Goal: Book appointment/travel/reservation

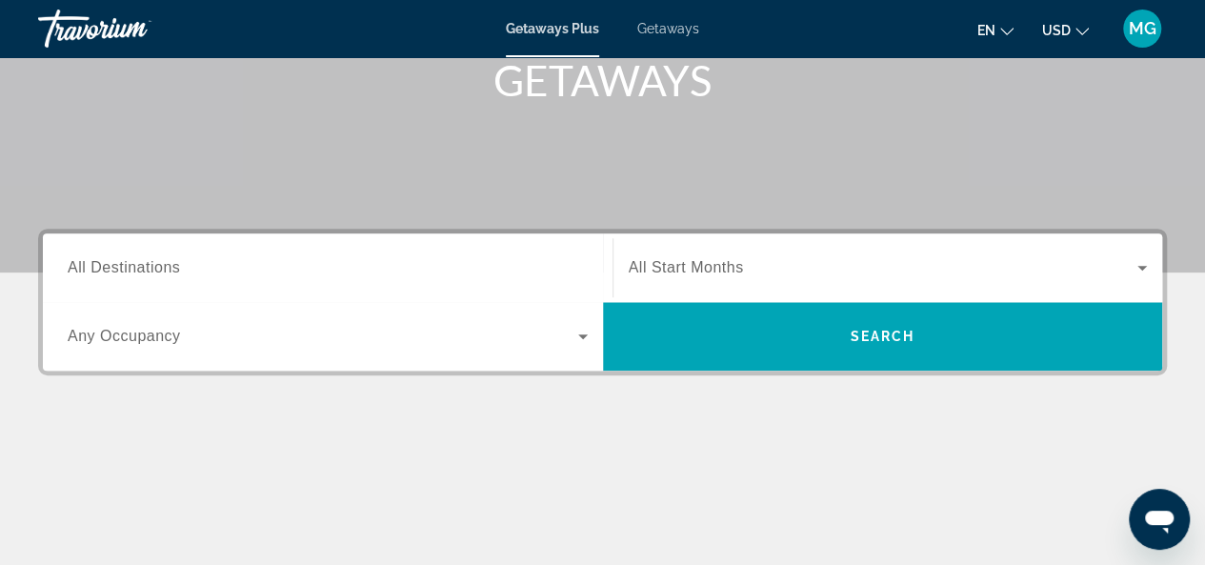
scroll to position [303, 0]
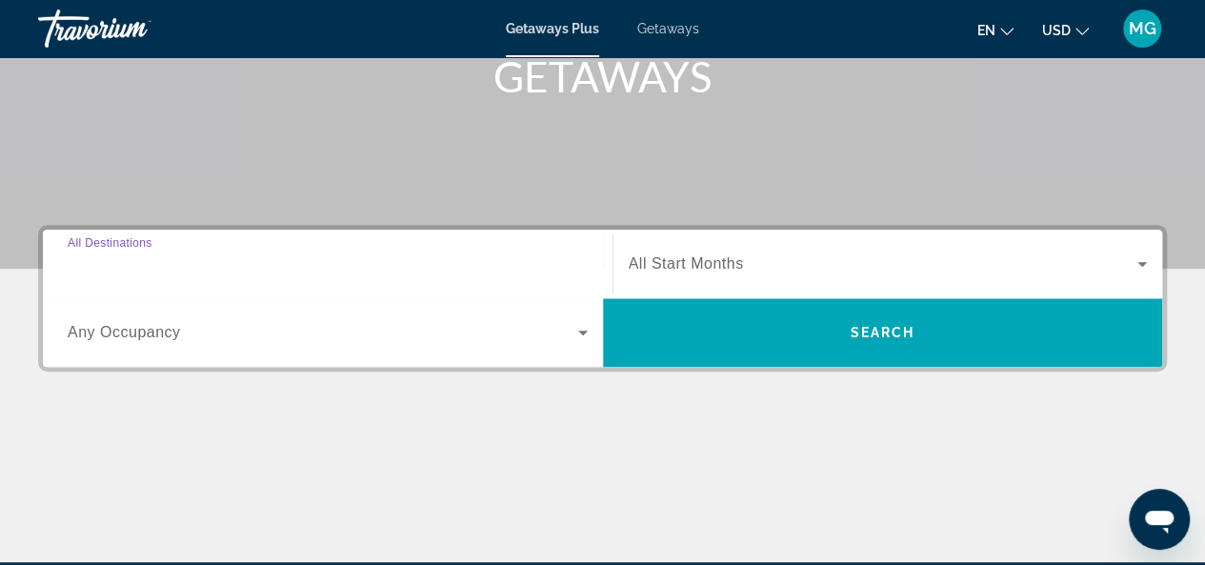
click at [357, 262] on input "Destination All Destinations" at bounding box center [328, 264] width 520 height 23
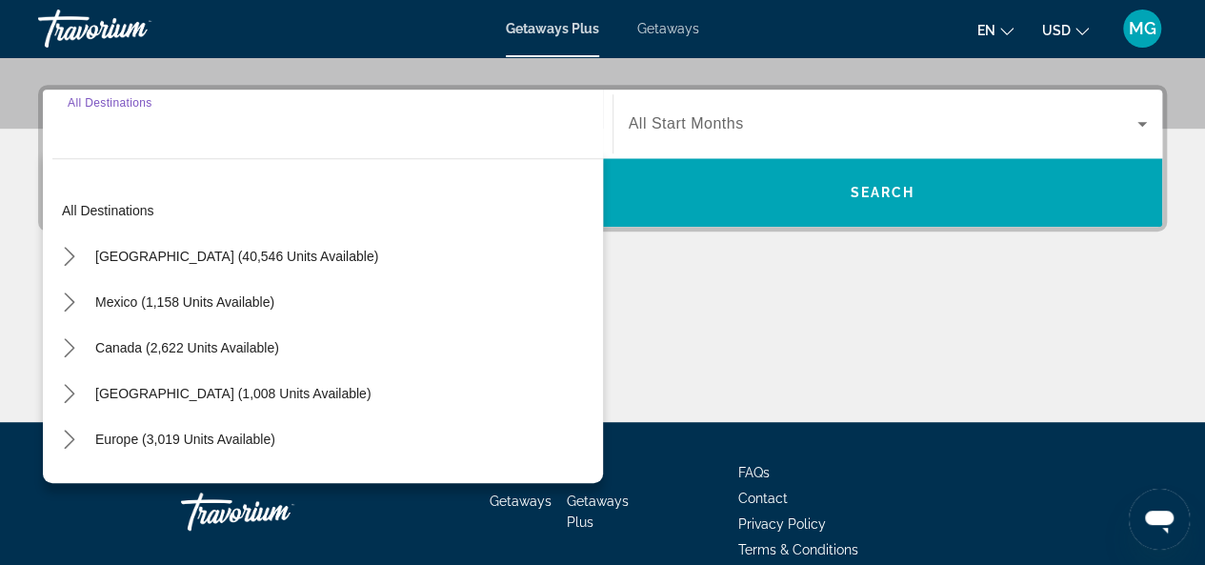
scroll to position [465, 0]
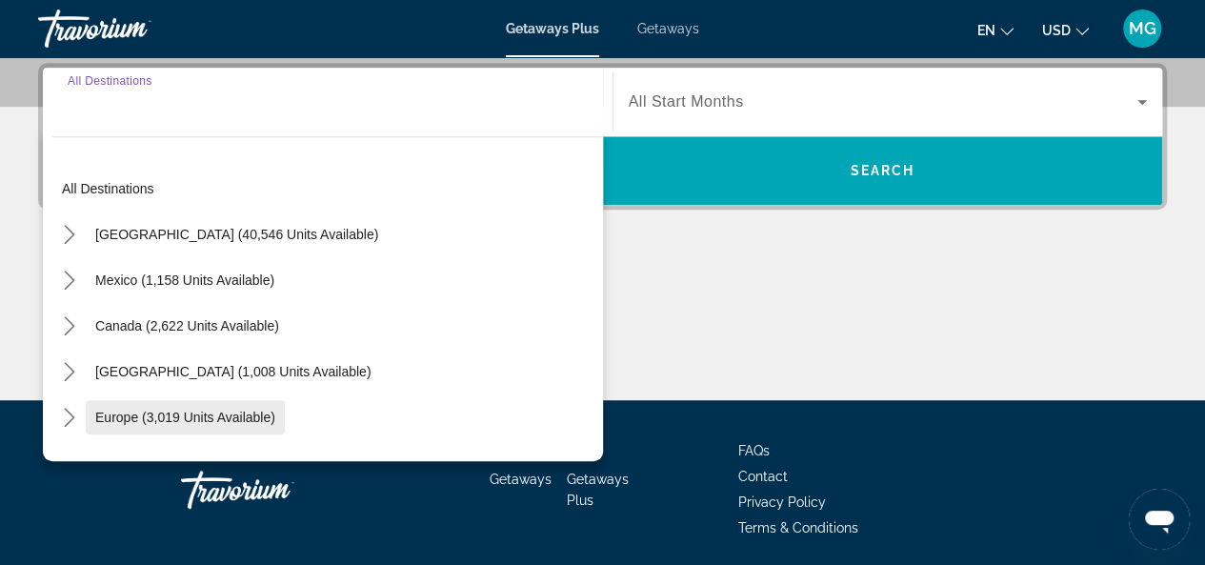
click at [226, 418] on span "Europe (3,019 units available)" at bounding box center [185, 417] width 180 height 15
type input "**********"
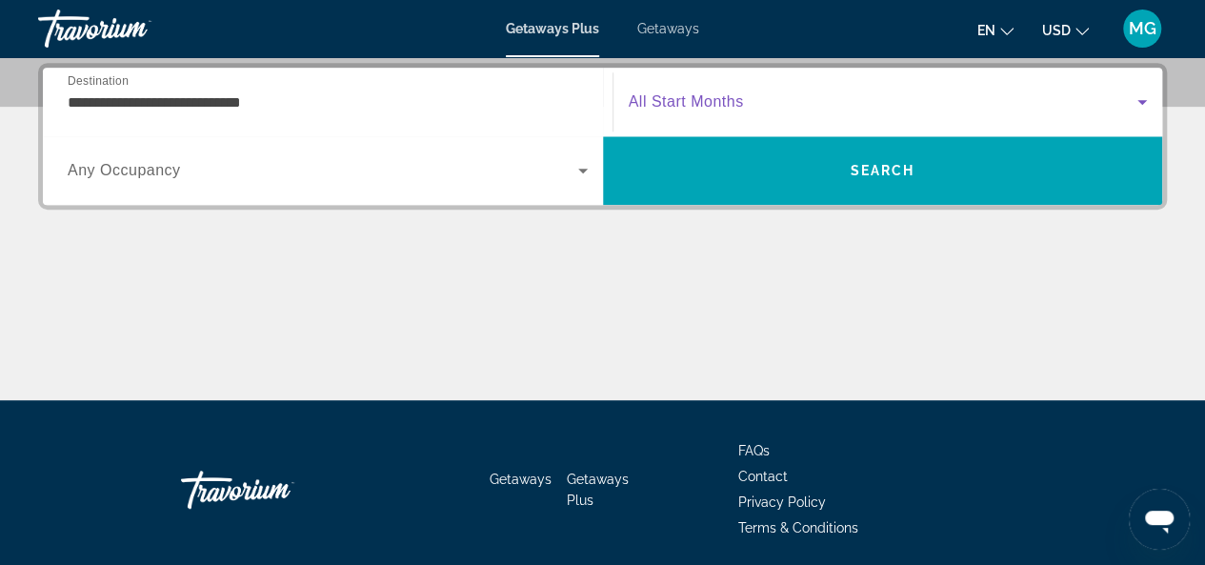
click at [713, 90] on span "Search widget" at bounding box center [884, 101] width 510 height 23
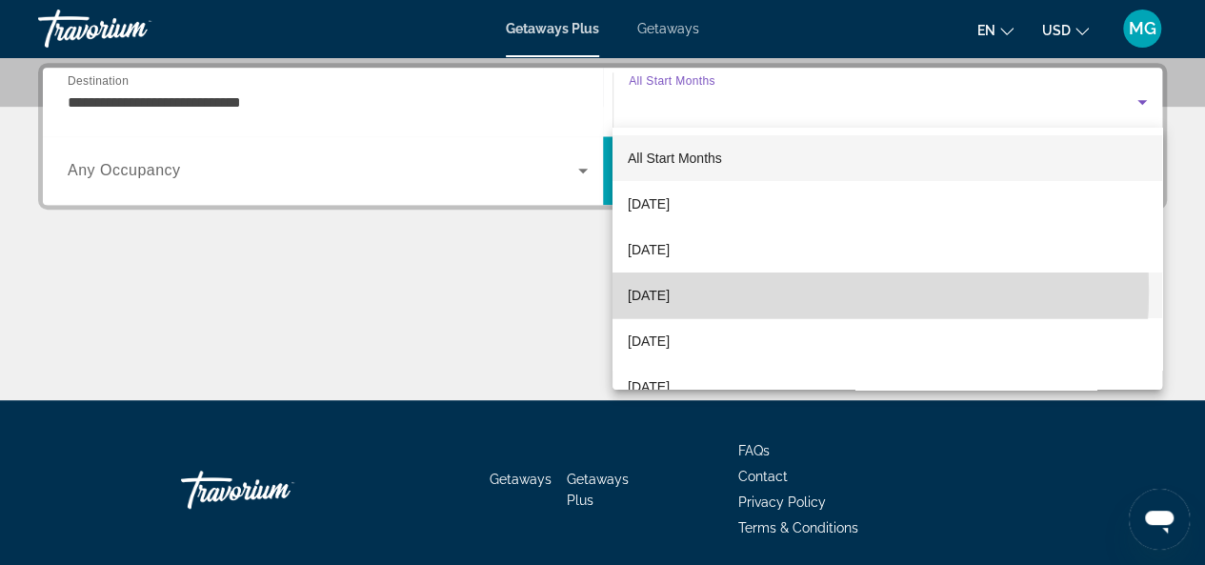
click at [670, 291] on span "[DATE]" at bounding box center [649, 295] width 42 height 23
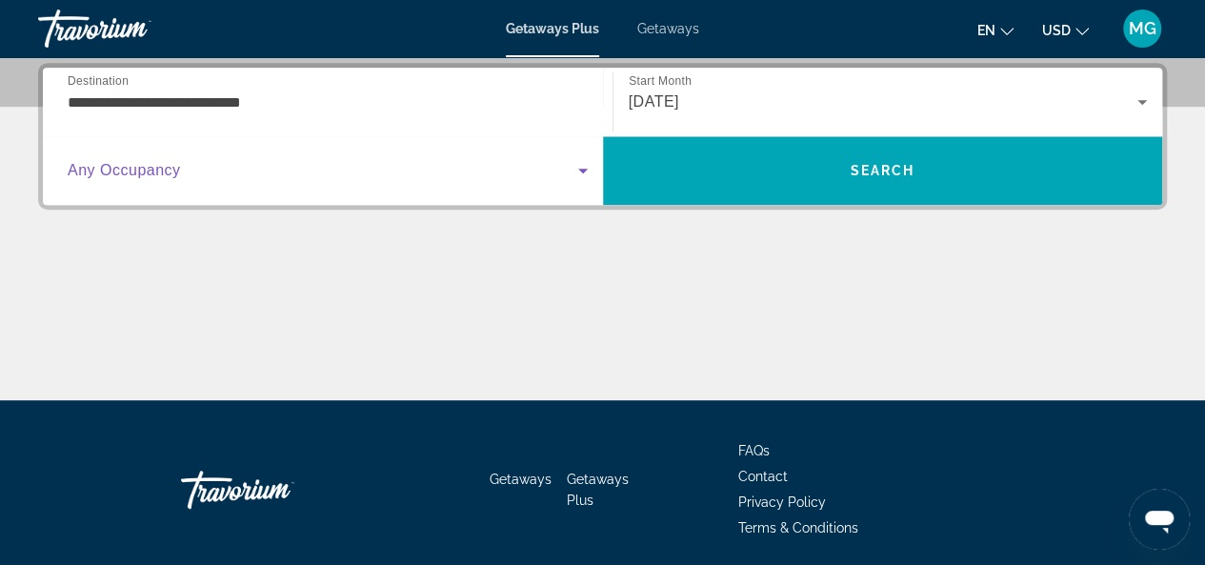
click at [574, 172] on icon "Search widget" at bounding box center [583, 170] width 23 height 23
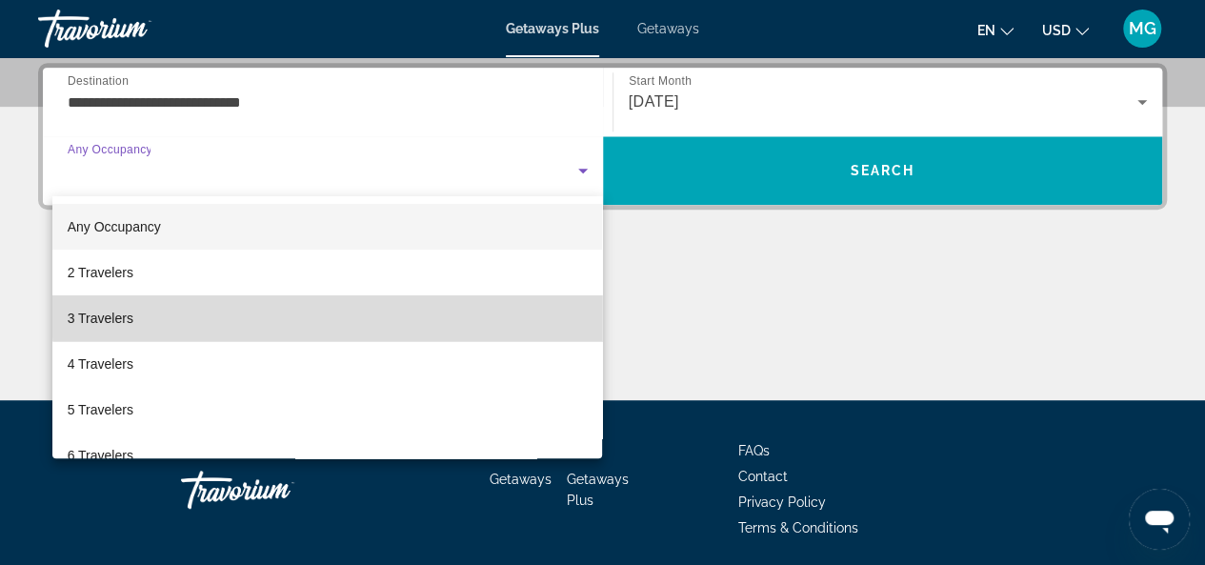
click at [448, 311] on mat-option "3 Travelers" at bounding box center [327, 318] width 551 height 46
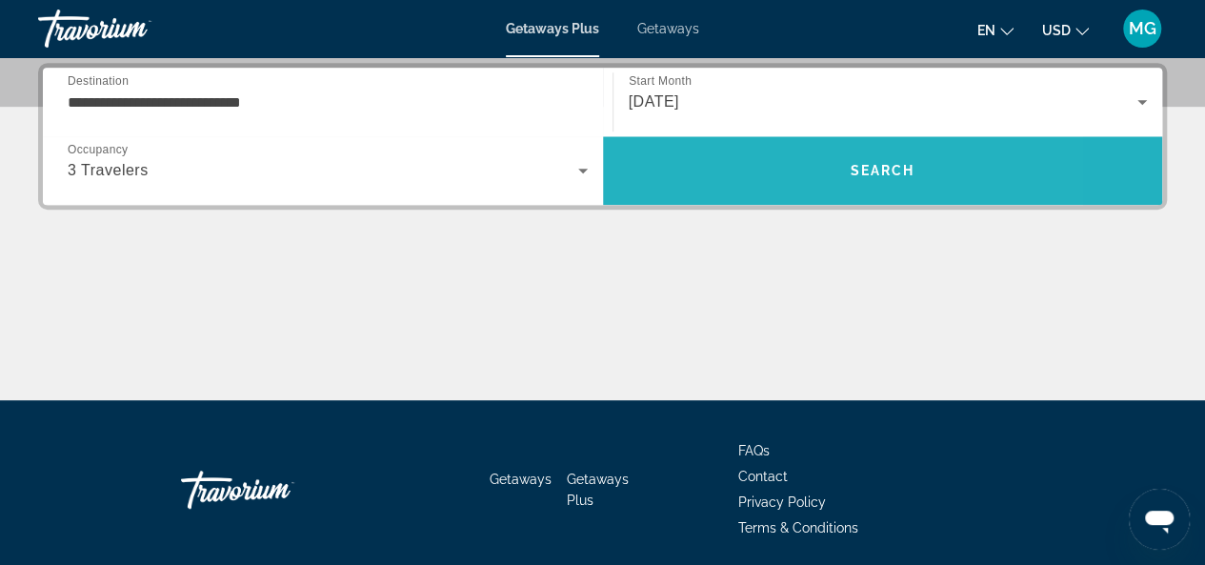
click at [760, 167] on span "Search" at bounding box center [883, 171] width 560 height 46
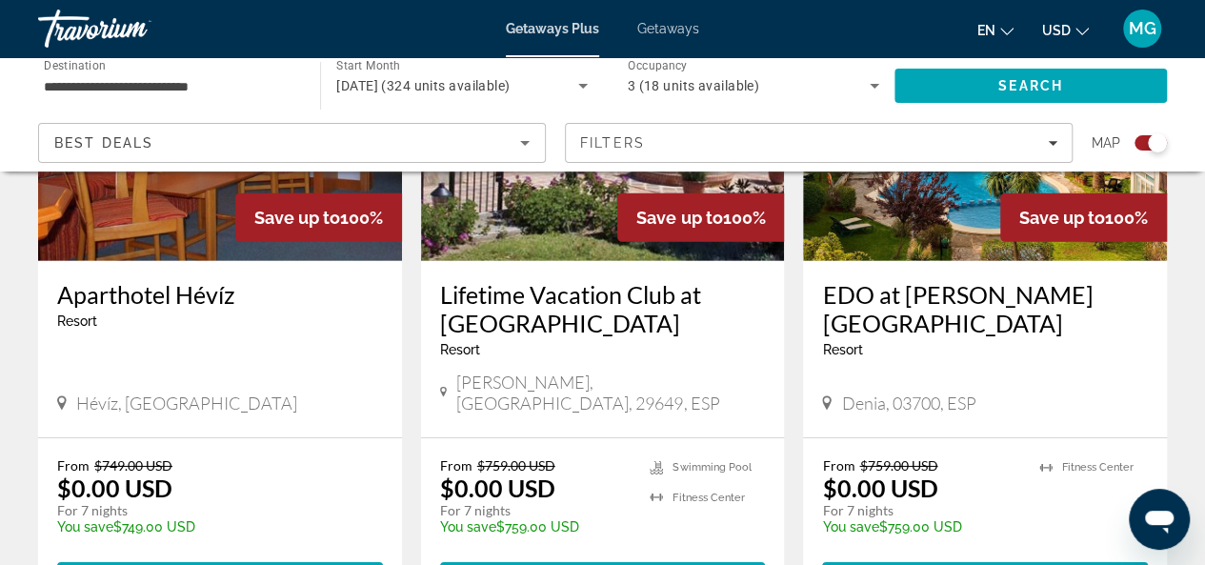
scroll to position [2868, 0]
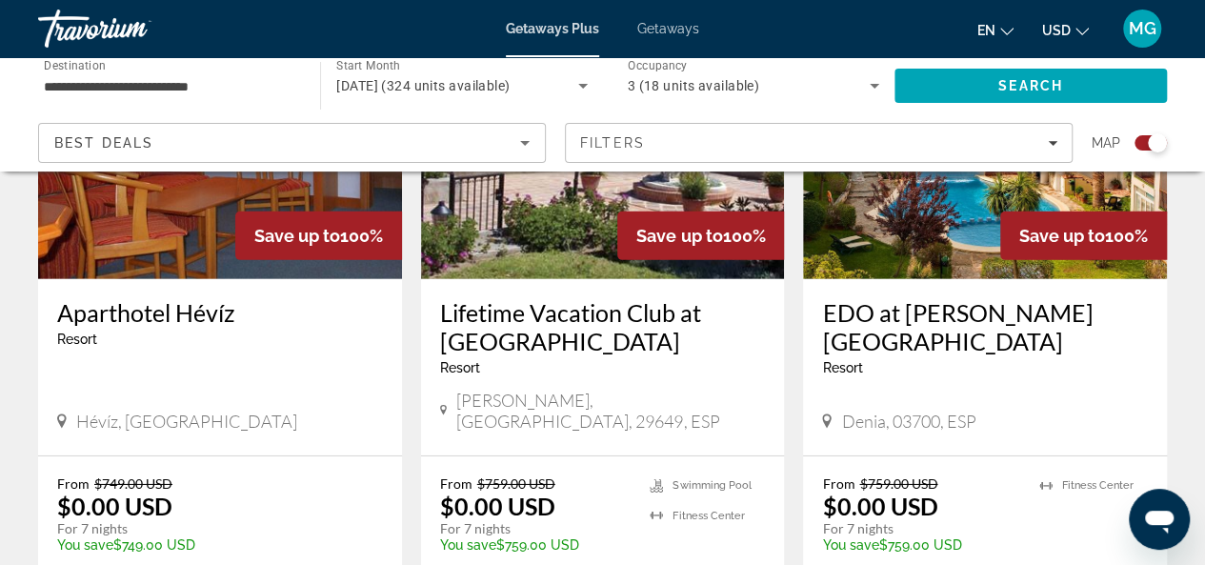
click at [962, 216] on img "Main content" at bounding box center [985, 126] width 364 height 305
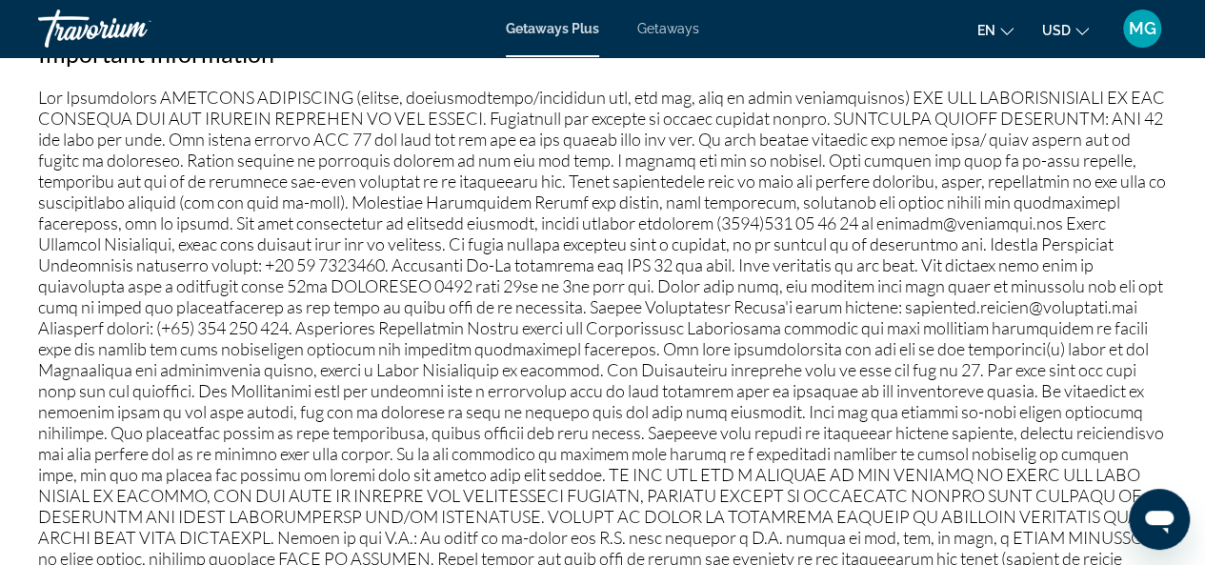
scroll to position [1881, 0]
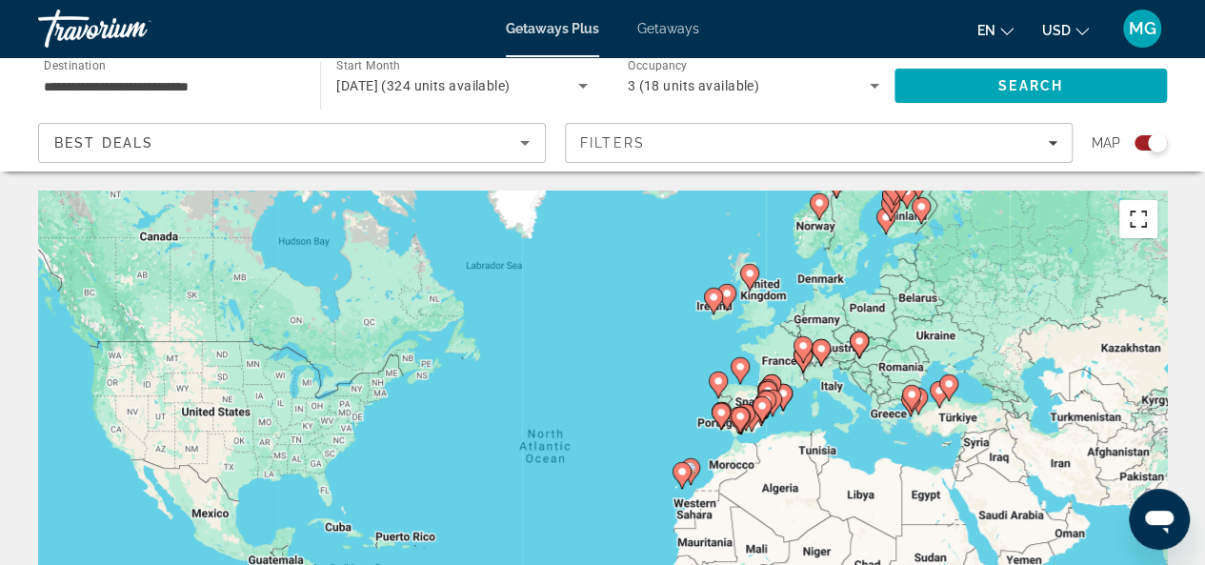
click at [1137, 226] on button "Toggle fullscreen view" at bounding box center [1138, 219] width 38 height 38
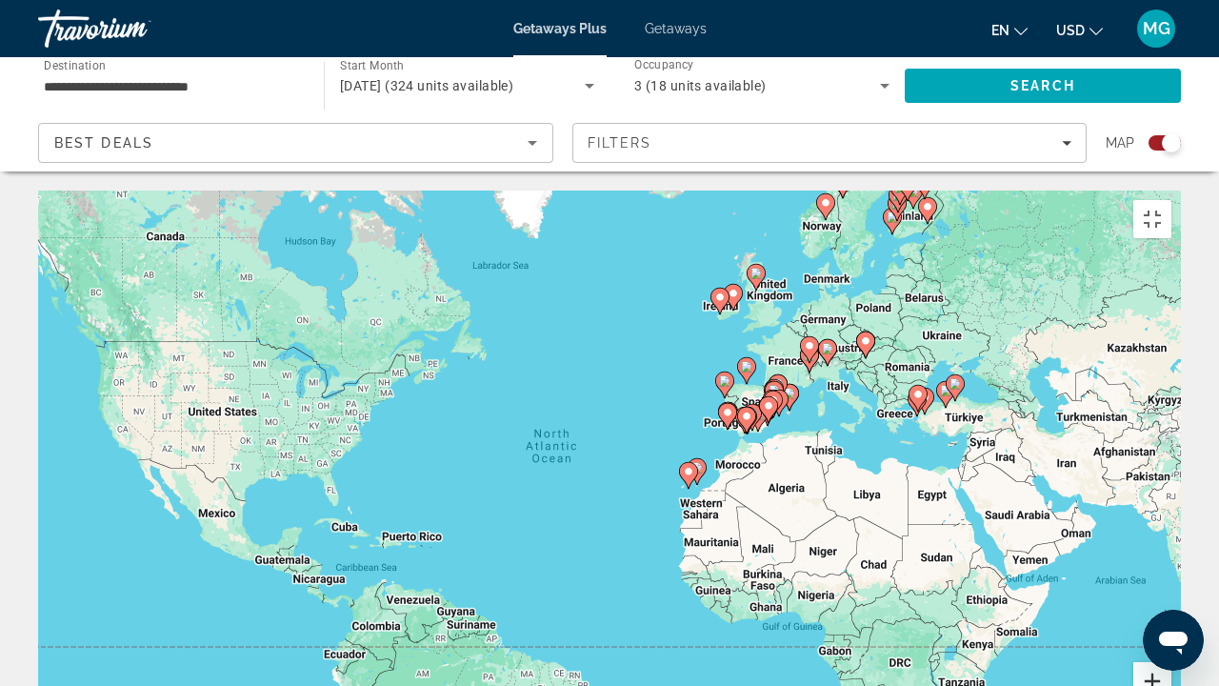
click at [1172, 564] on button "Zoom in" at bounding box center [1153, 681] width 38 height 38
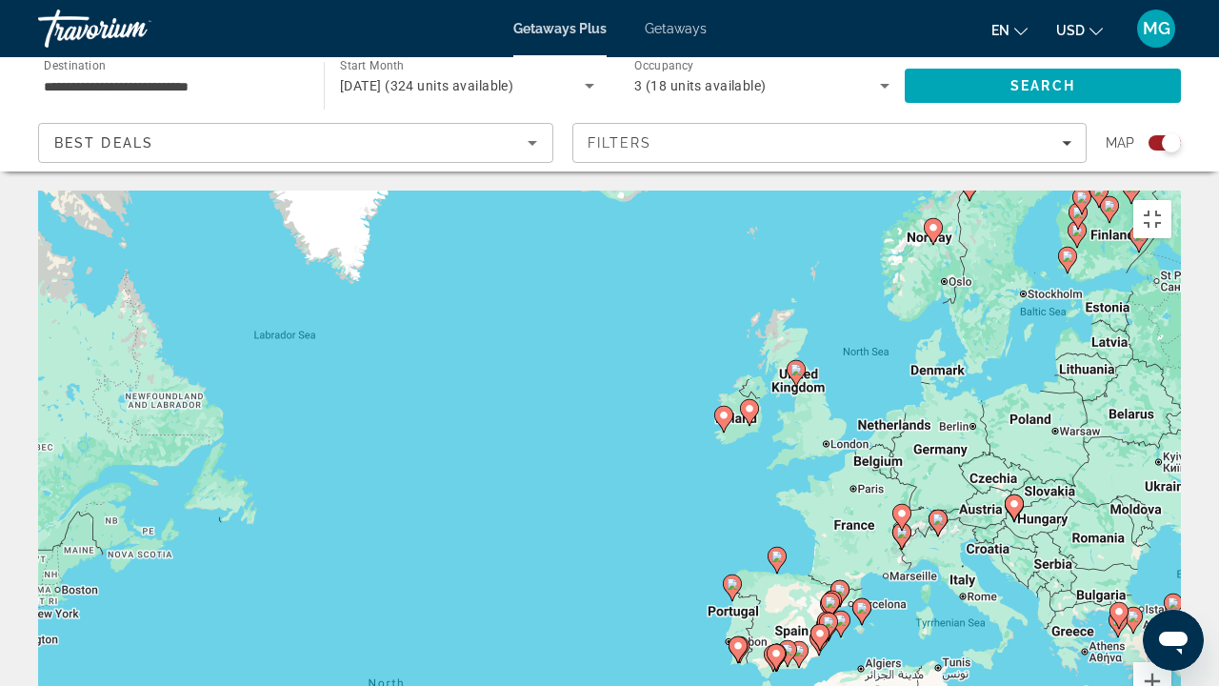
drag, startPoint x: 1021, startPoint y: 226, endPoint x: 908, endPoint y: 515, distance: 311.0
click at [908, 515] on div "To activate drag with keyboard, press Alt + Enter. Once in keyboard drag state,…" at bounding box center [609, 477] width 1143 height 572
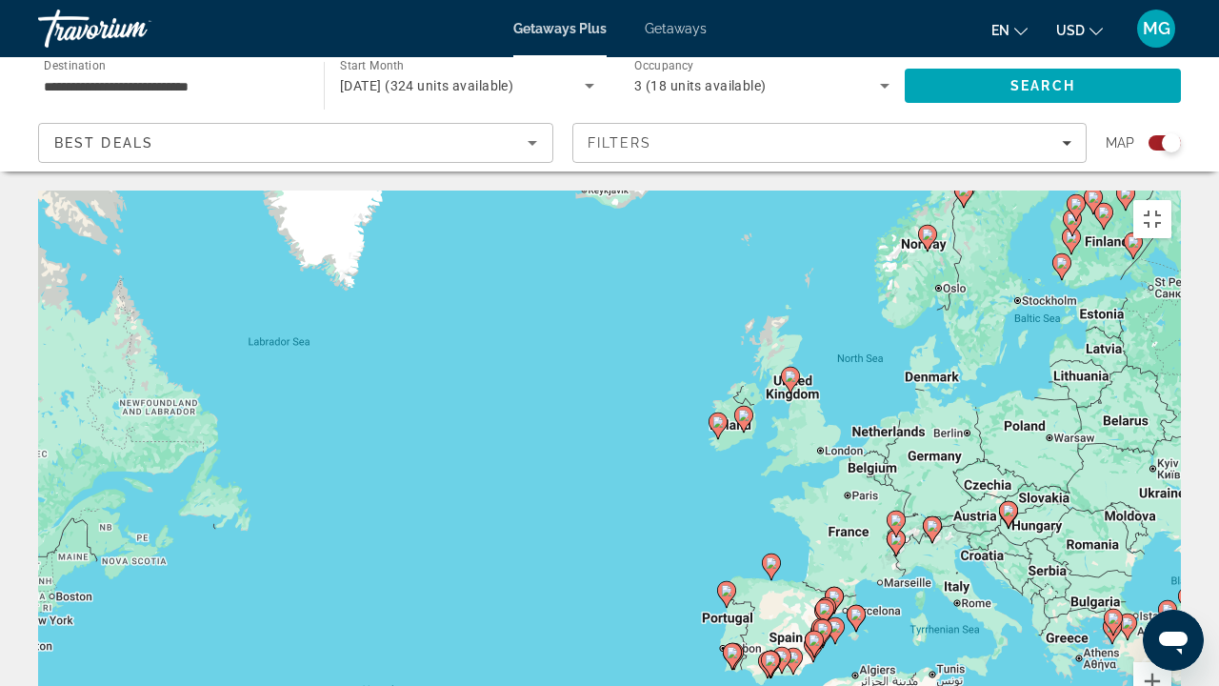
click at [792, 371] on image "Main content" at bounding box center [790, 376] width 11 height 11
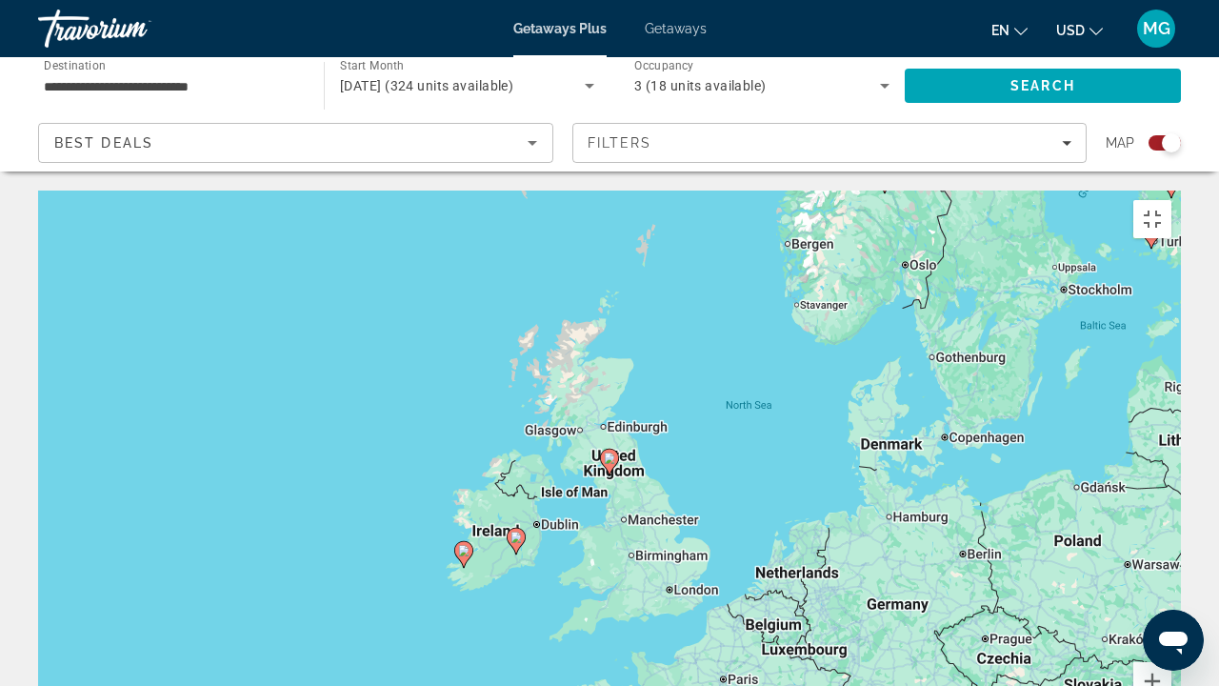
click at [612, 452] on image "Main content" at bounding box center [609, 457] width 11 height 11
type input "**********"
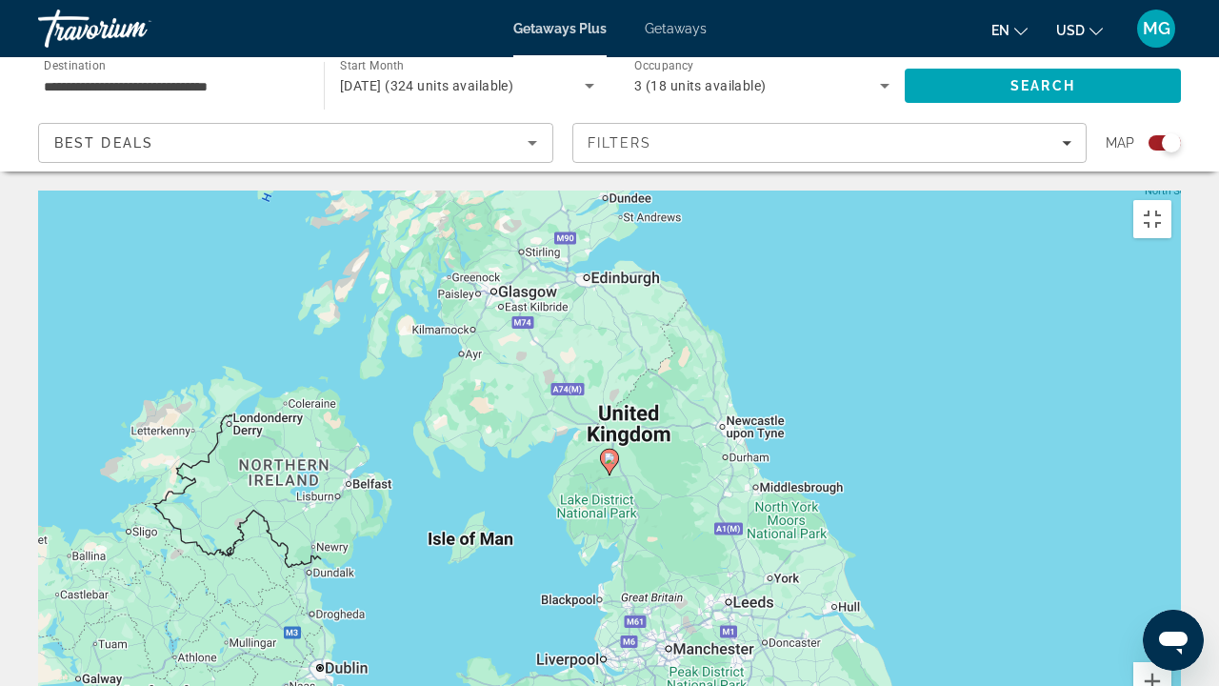
click at [607, 452] on image "Main content" at bounding box center [609, 457] width 11 height 11
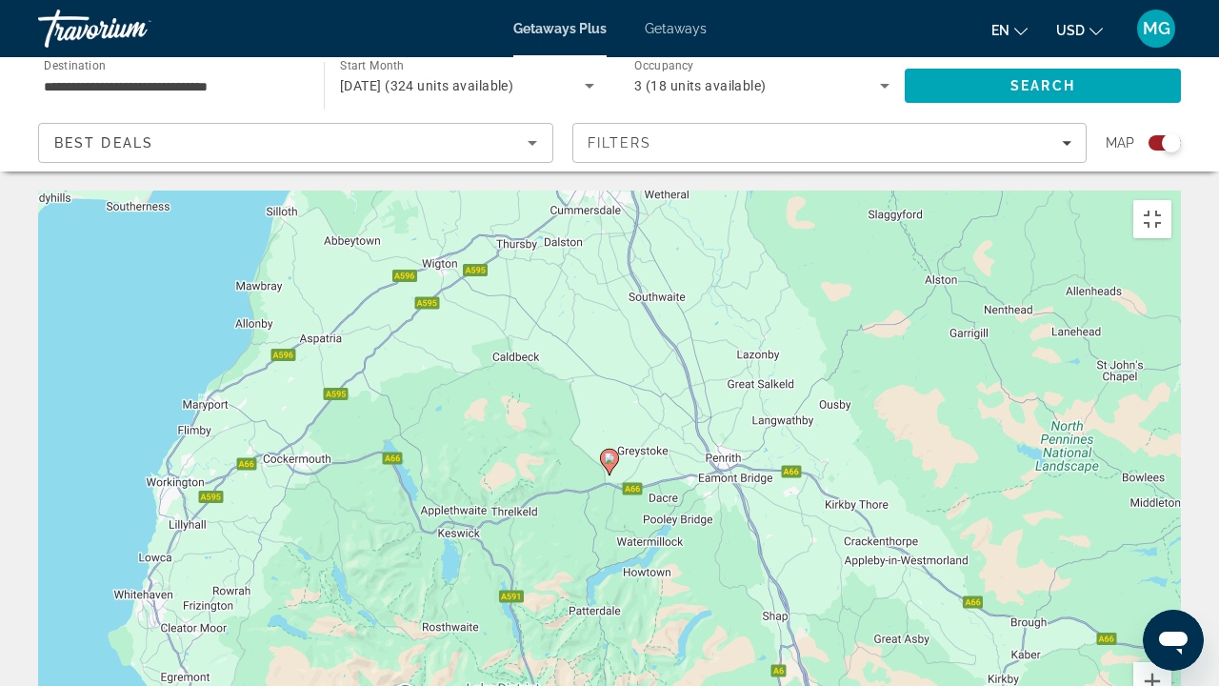
click at [607, 452] on image "Main content" at bounding box center [609, 457] width 11 height 11
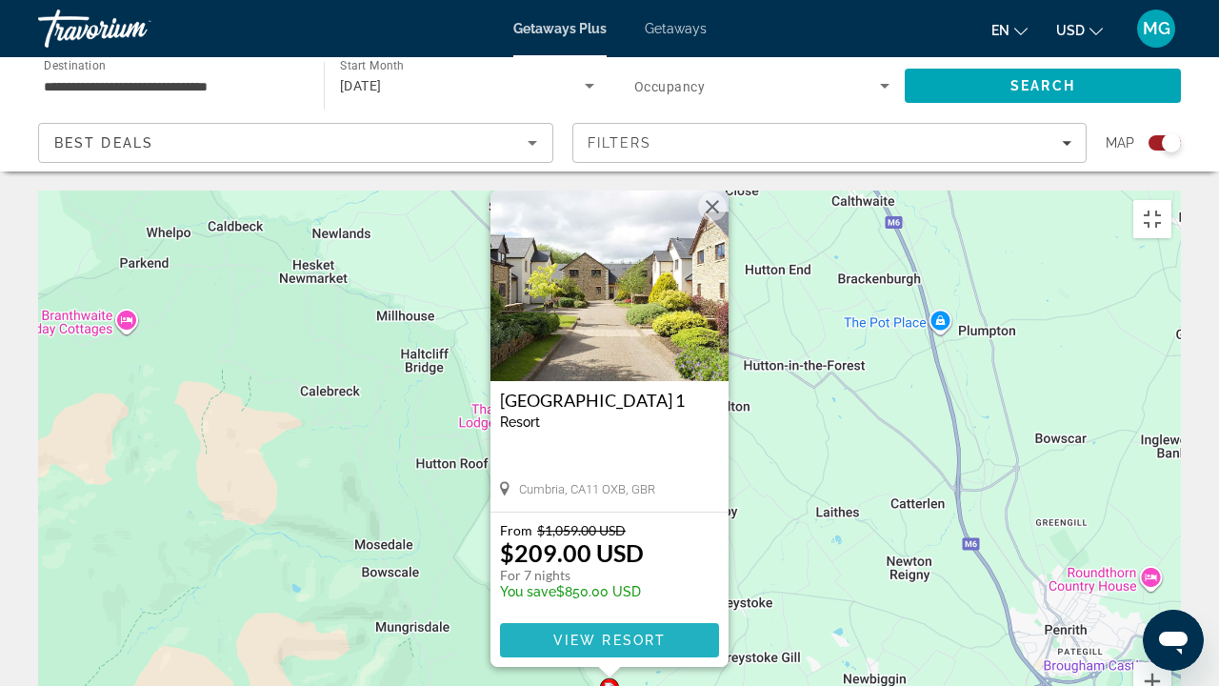
click at [632, 564] on span "View Resort" at bounding box center [609, 640] width 112 height 15
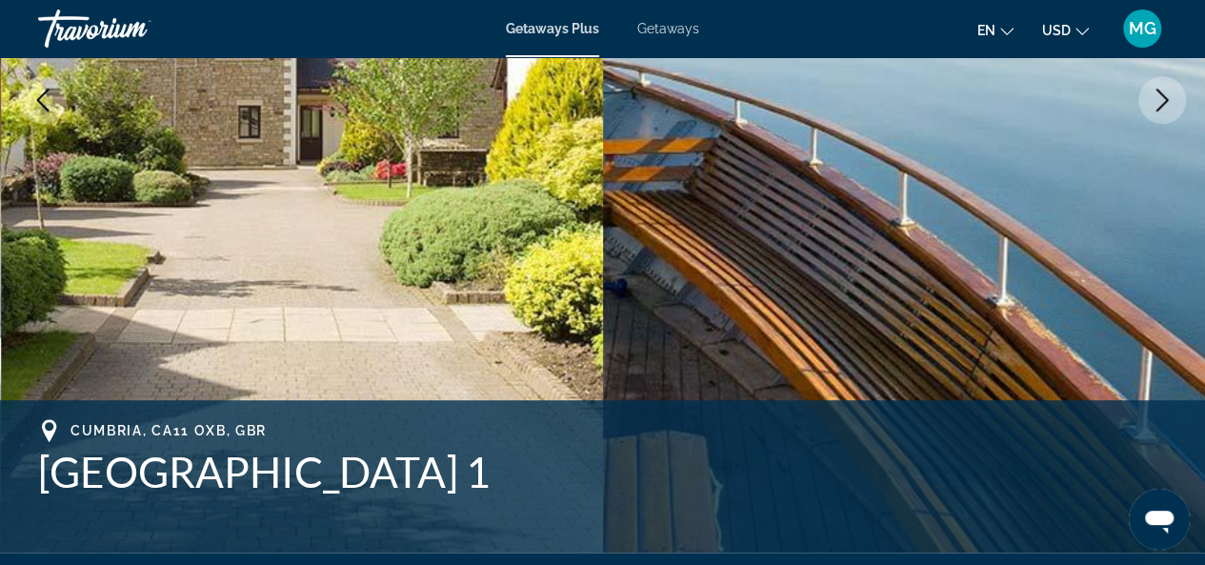
scroll to position [228, 0]
